Goal: Complete application form: Complete application form

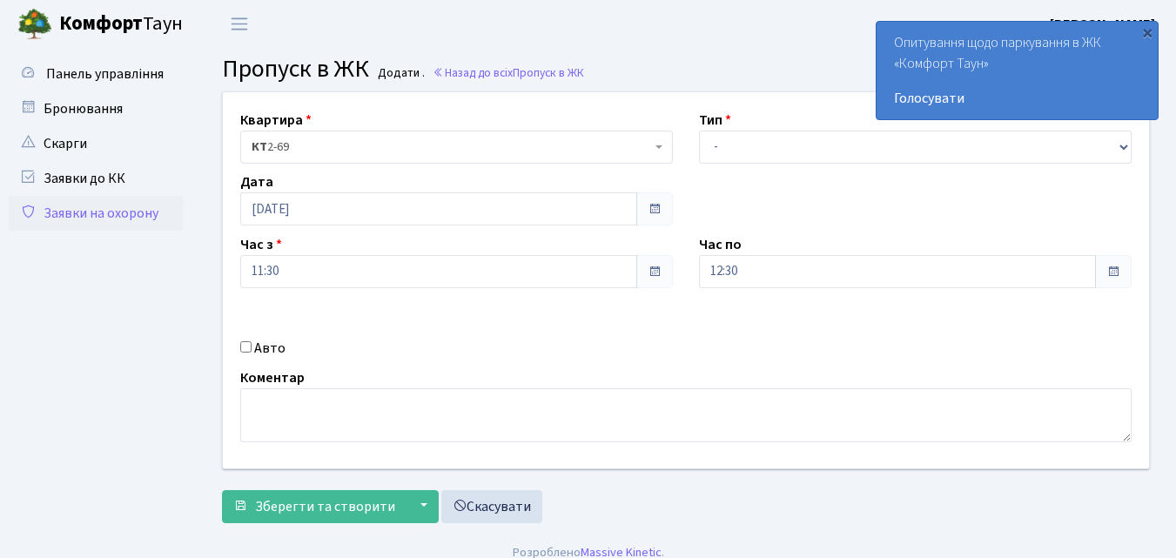
click at [655, 145] on b at bounding box center [658, 146] width 7 height 3
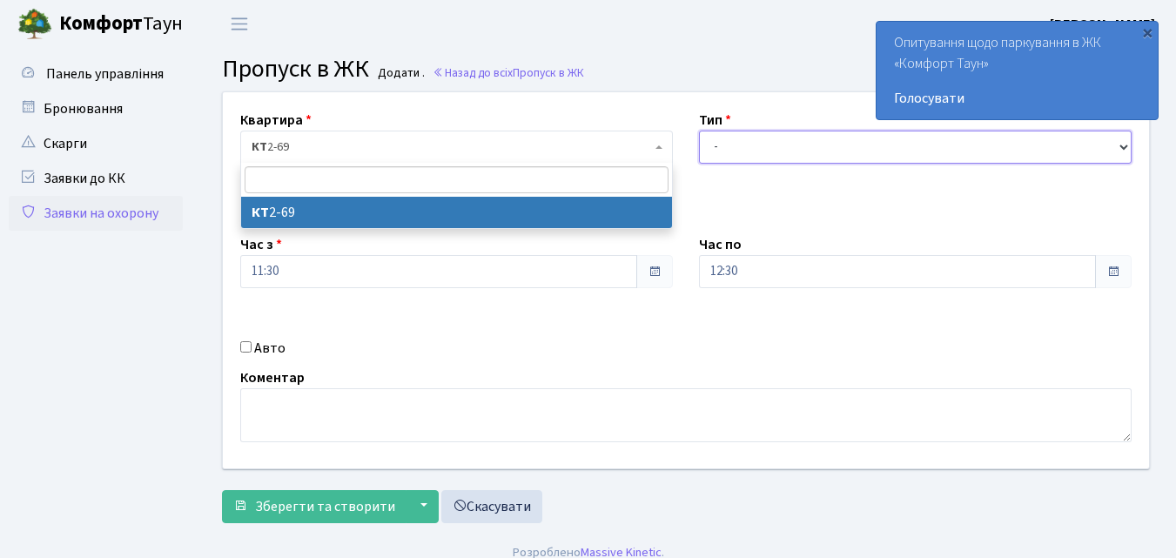
click at [736, 153] on select "- Доставка Таксі Гості Сервіс" at bounding box center [915, 147] width 433 height 33
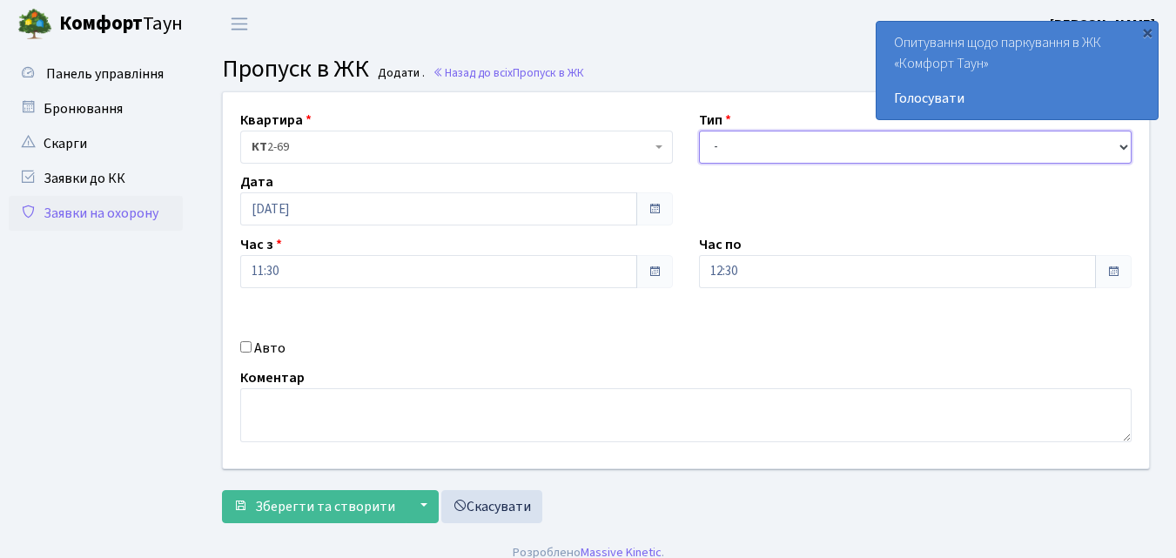
select select "1"
click at [699, 131] on select "- Доставка Таксі Гості Сервіс" at bounding box center [915, 147] width 433 height 33
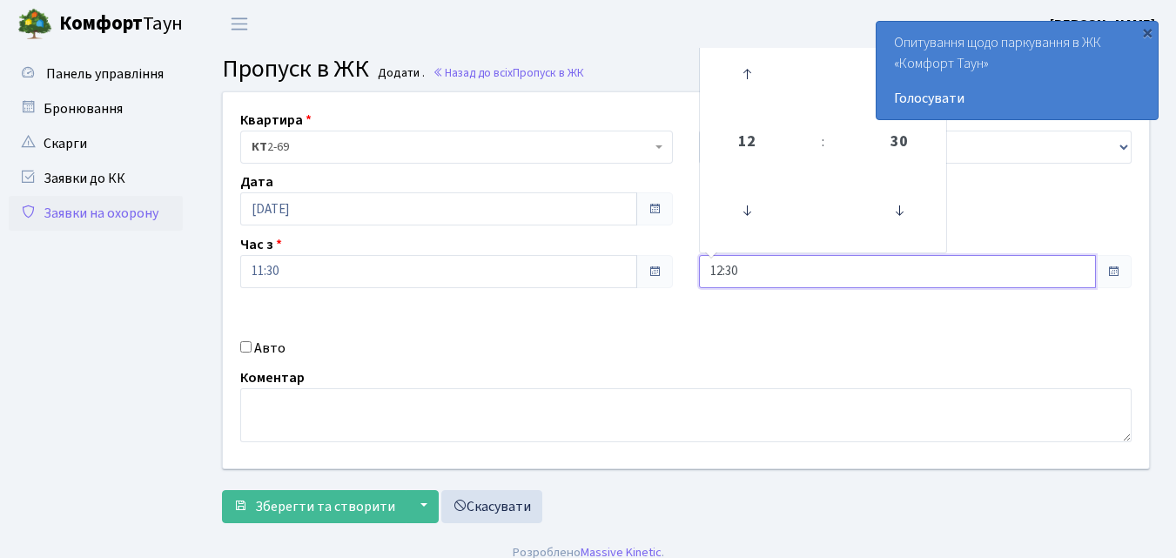
click at [746, 275] on input "12:30" at bounding box center [897, 271] width 397 height 33
click at [742, 73] on icon at bounding box center [746, 73] width 47 height 47
click at [742, 78] on icon at bounding box center [746, 73] width 47 height 47
click at [742, 83] on icon at bounding box center [746, 73] width 47 height 47
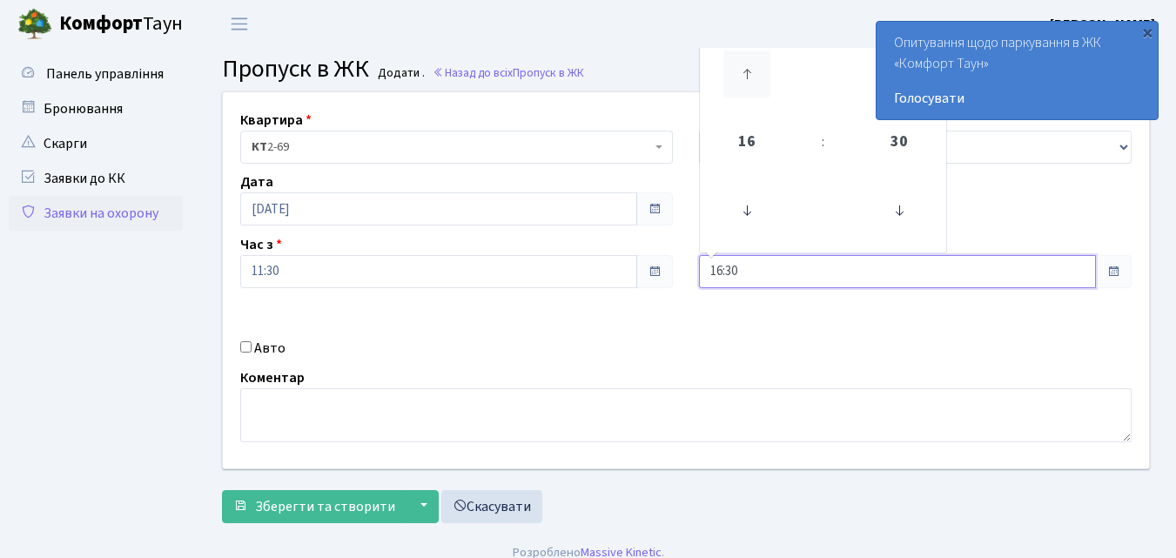
click at [743, 88] on icon at bounding box center [746, 73] width 47 height 47
click at [743, 95] on icon at bounding box center [746, 73] width 47 height 47
type input "19:30"
click at [249, 344] on input "Авто" at bounding box center [245, 346] width 11 height 11
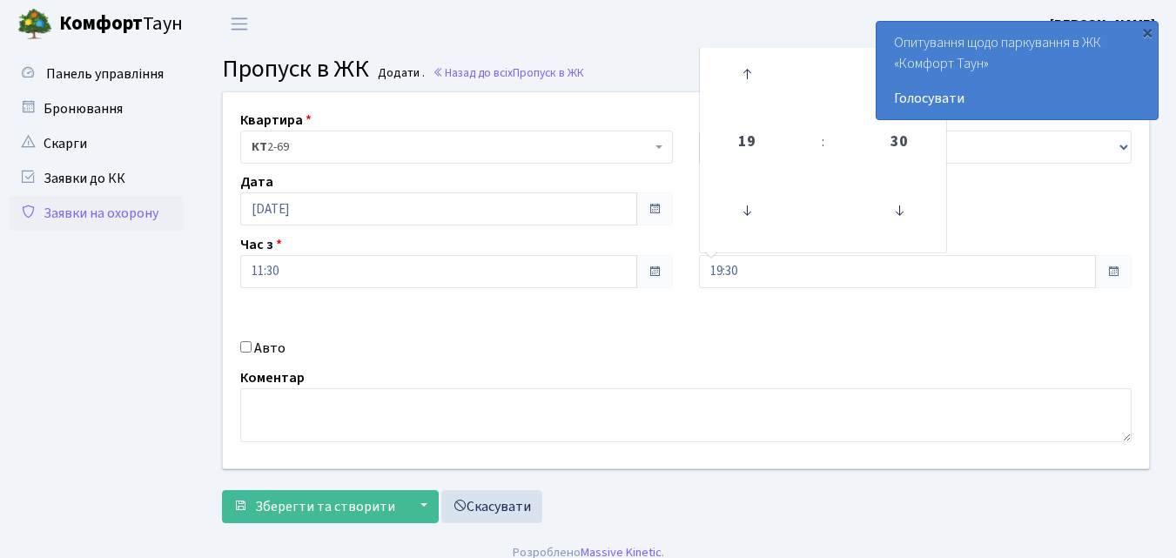
checkbox input "true"
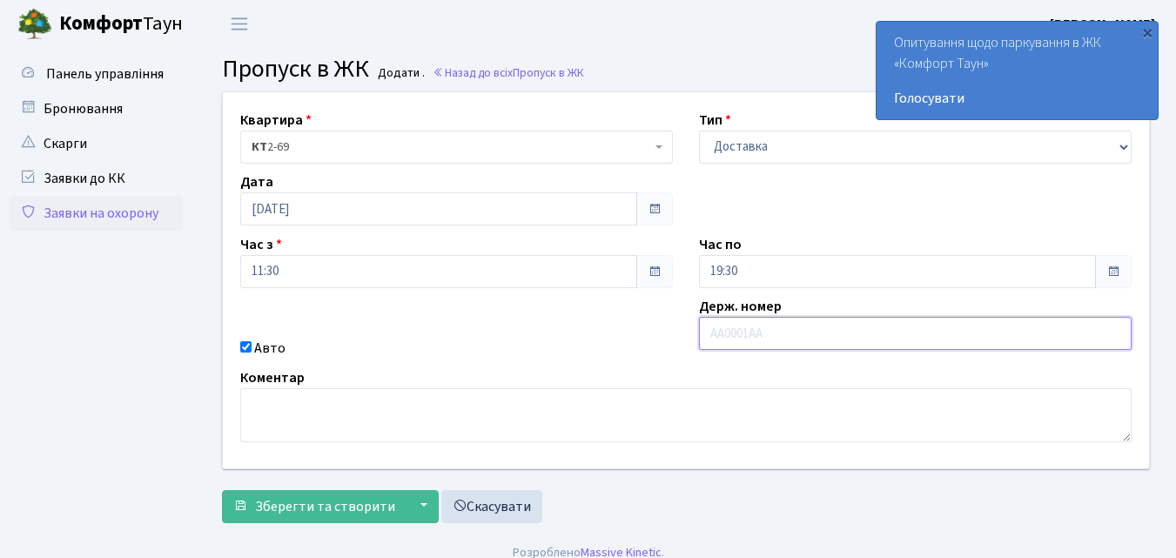
click at [741, 332] on input "text" at bounding box center [915, 333] width 433 height 33
type input "ВХ6754ВС"
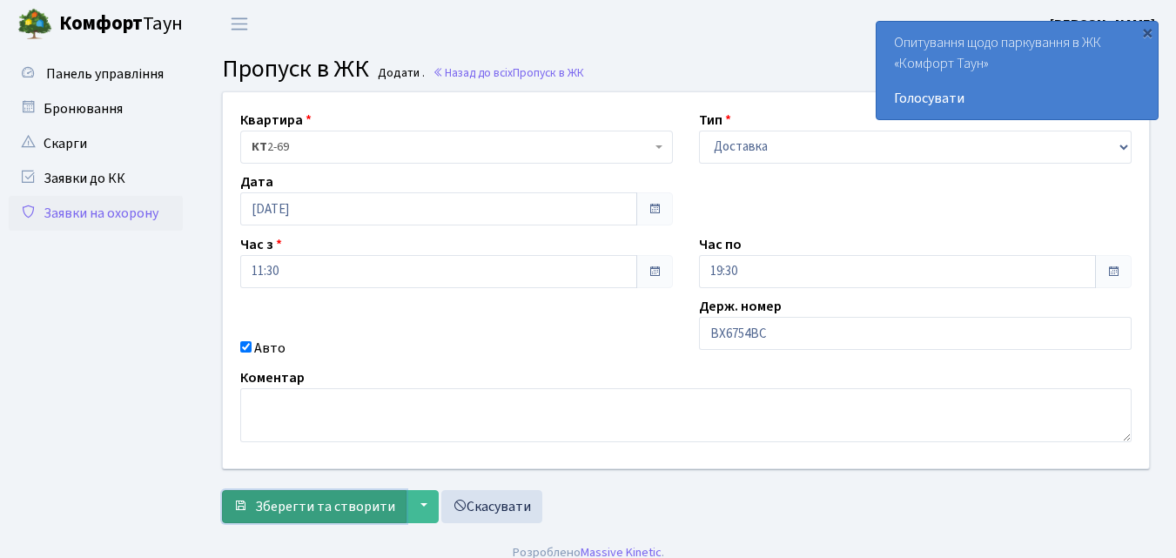
click at [316, 506] on span "Зберегти та створити" at bounding box center [325, 506] width 140 height 19
